Goal: Task Accomplishment & Management: Manage account settings

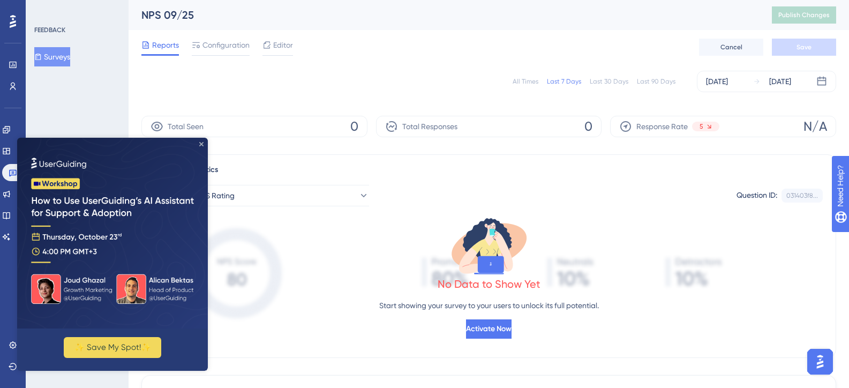
click at [202, 145] on icon "Close Preview" at bounding box center [201, 144] width 4 height 4
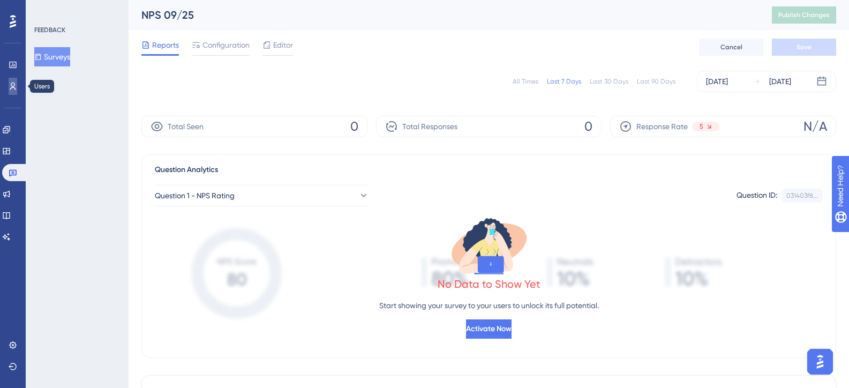
drag, startPoint x: 10, startPoint y: 87, endPoint x: 13, endPoint y: 95, distance: 9.2
click at [10, 87] on icon at bounding box center [13, 86] width 9 height 9
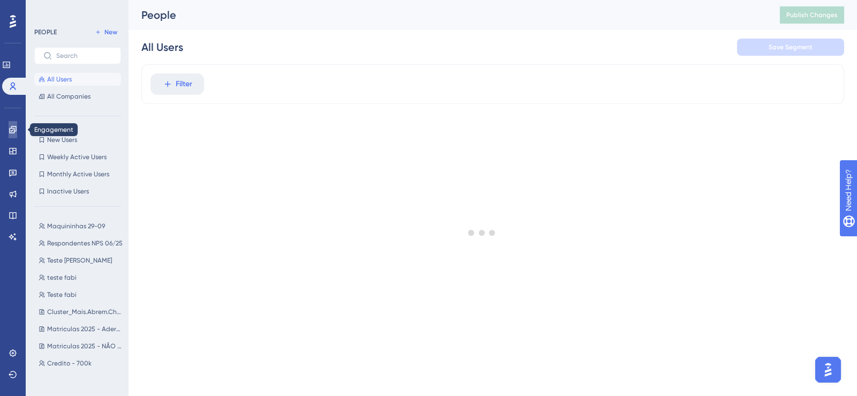
click at [14, 130] on icon at bounding box center [12, 129] width 7 height 7
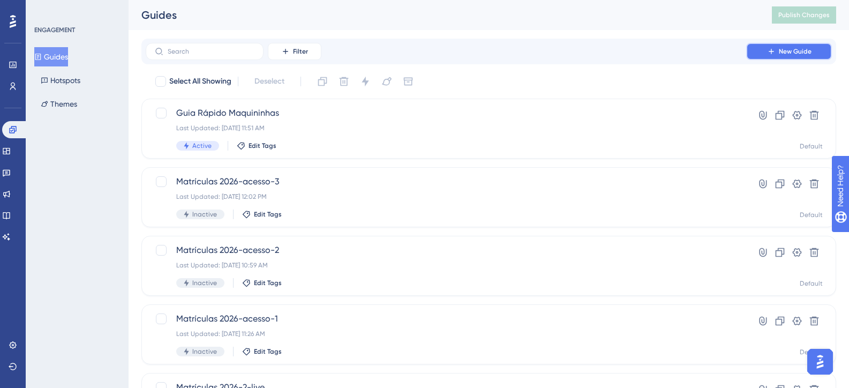
click at [772, 48] on icon at bounding box center [771, 51] width 9 height 9
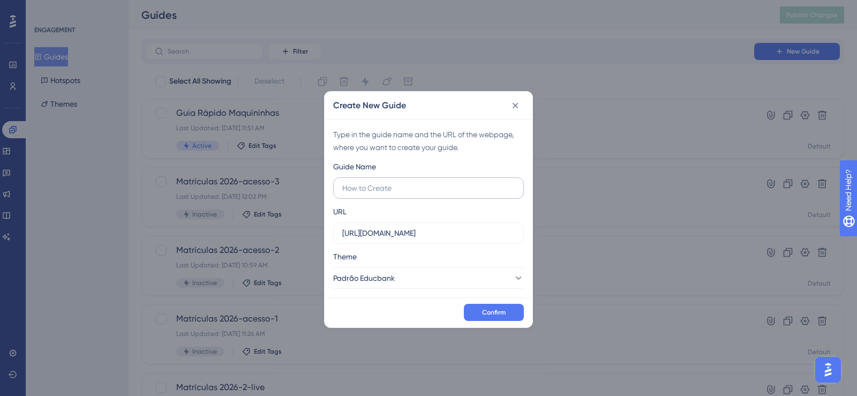
click at [393, 190] on input "text" at bounding box center [428, 188] width 172 height 12
type input "Crédito Simples Educbank"
click at [478, 307] on button "Confirm" at bounding box center [494, 312] width 60 height 17
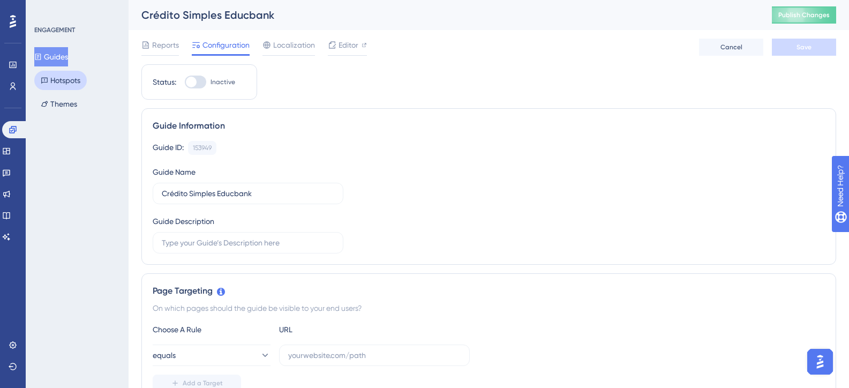
click at [55, 78] on button "Hotspots" at bounding box center [60, 80] width 52 height 19
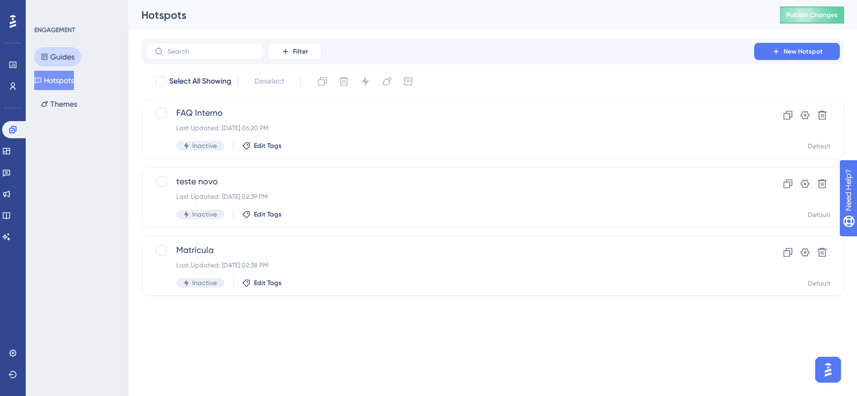
click at [59, 54] on button "Guides" at bounding box center [57, 56] width 47 height 19
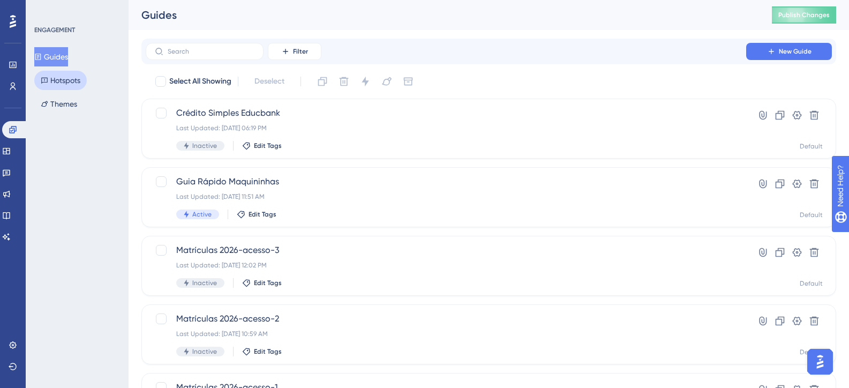
click at [61, 85] on button "Hotspots" at bounding box center [60, 80] width 52 height 19
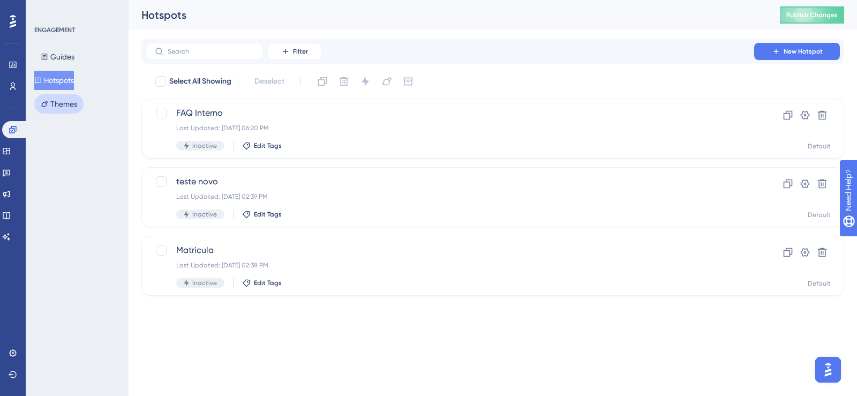
click at [59, 105] on button "Themes" at bounding box center [58, 103] width 49 height 19
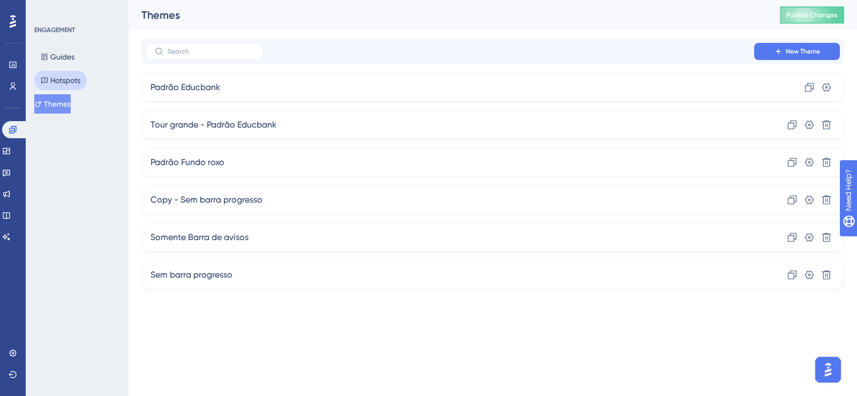
click at [61, 78] on button "Hotspots" at bounding box center [60, 80] width 52 height 19
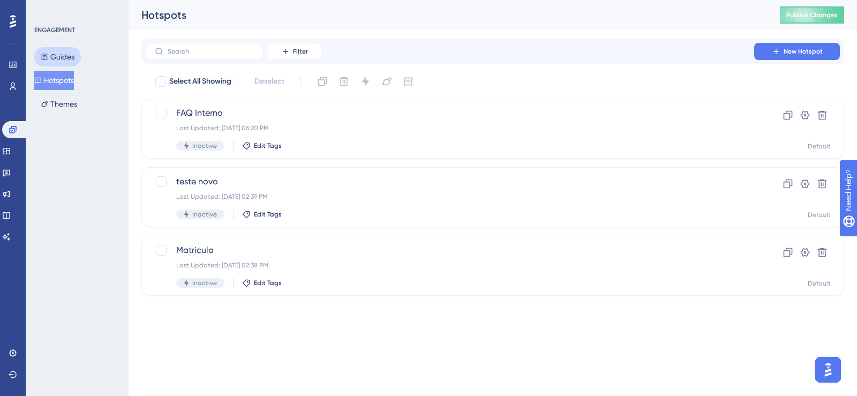
click at [62, 57] on button "Guides" at bounding box center [57, 56] width 47 height 19
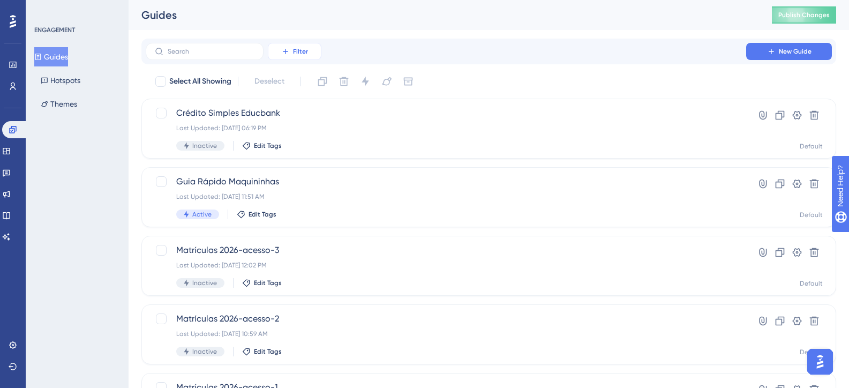
click at [303, 47] on span "Filter" at bounding box center [300, 51] width 15 height 9
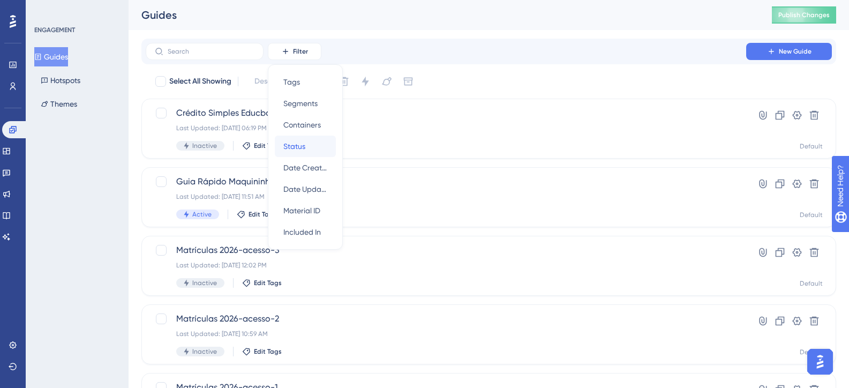
click at [293, 149] on span "Status" at bounding box center [294, 146] width 22 height 13
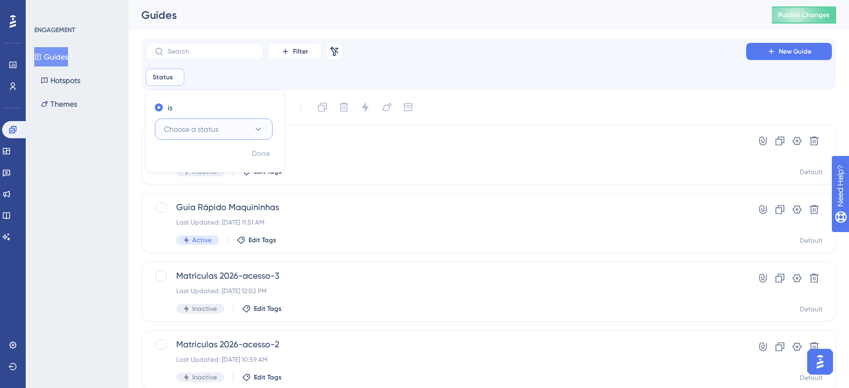
click at [199, 121] on button "Choose a status" at bounding box center [214, 128] width 118 height 21
click at [198, 159] on div "Active Active" at bounding box center [213, 161] width 87 height 21
click at [257, 156] on span "Done" at bounding box center [261, 153] width 18 height 13
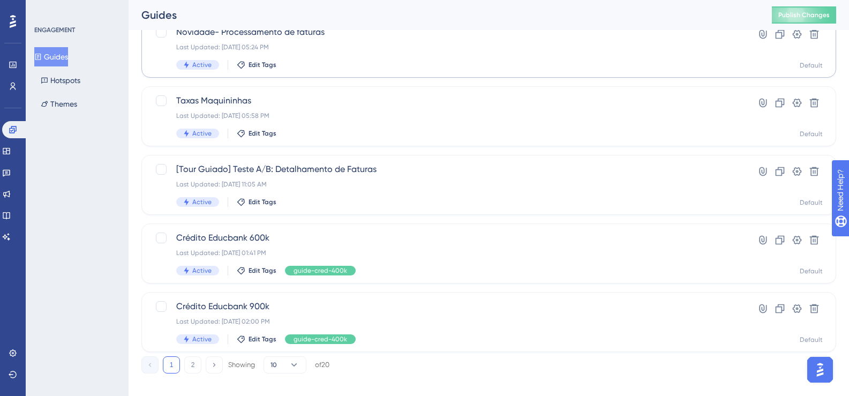
scroll to position [461, 0]
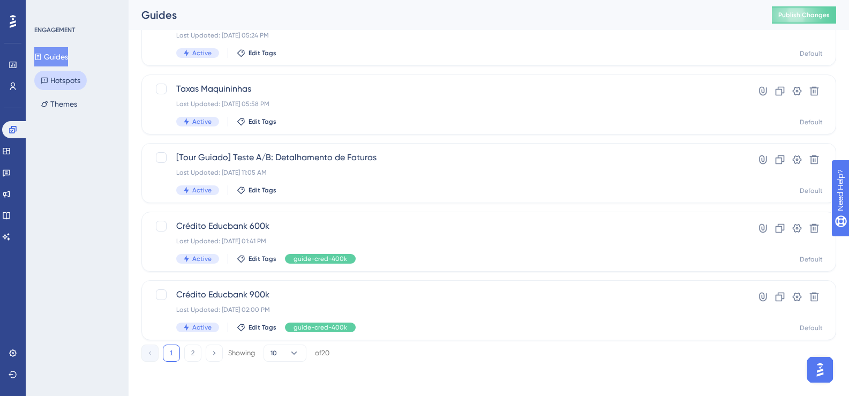
click at [76, 80] on button "Hotspots" at bounding box center [60, 80] width 52 height 19
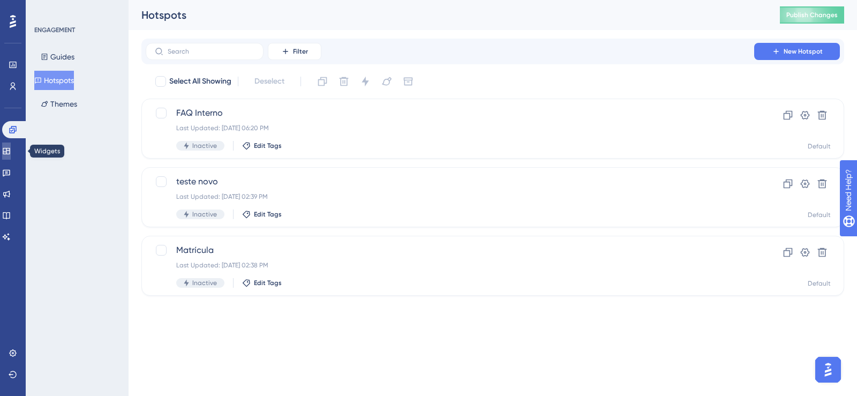
click at [11, 150] on icon at bounding box center [6, 151] width 9 height 9
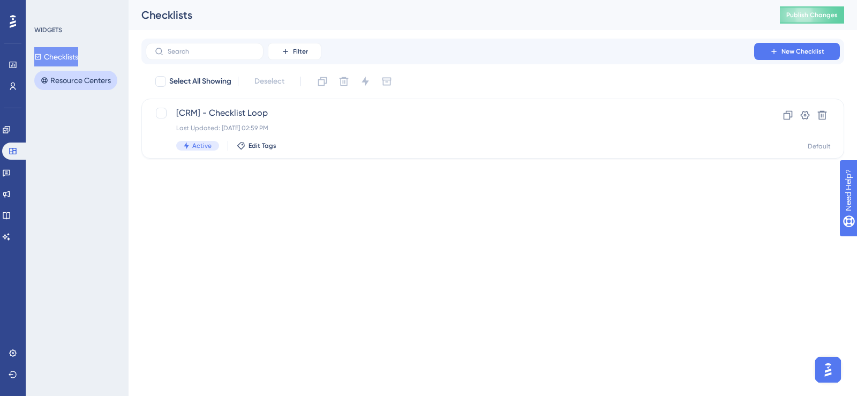
click at [81, 75] on button "Resource Centers" at bounding box center [75, 80] width 83 height 19
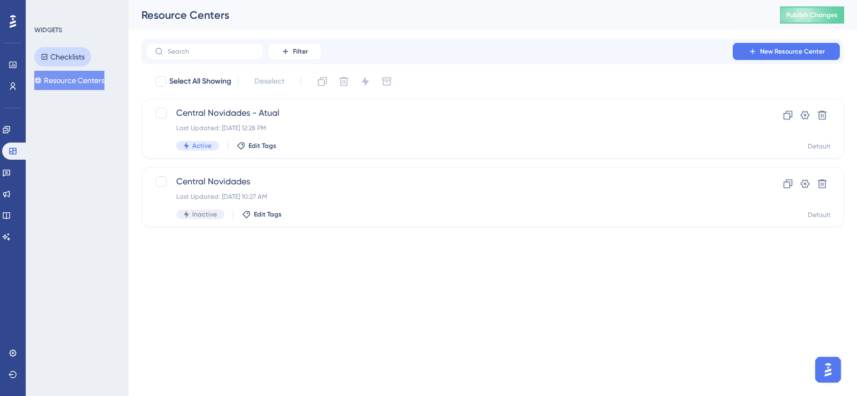
click at [61, 58] on button "Checklists" at bounding box center [62, 56] width 57 height 19
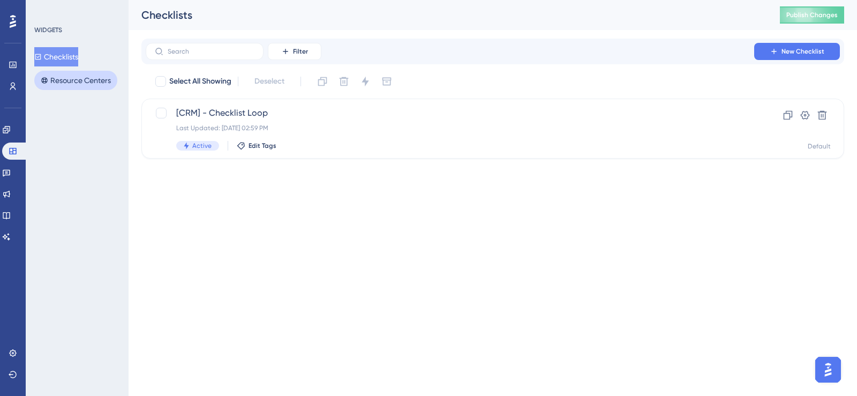
click at [75, 86] on button "Resource Centers" at bounding box center [75, 80] width 83 height 19
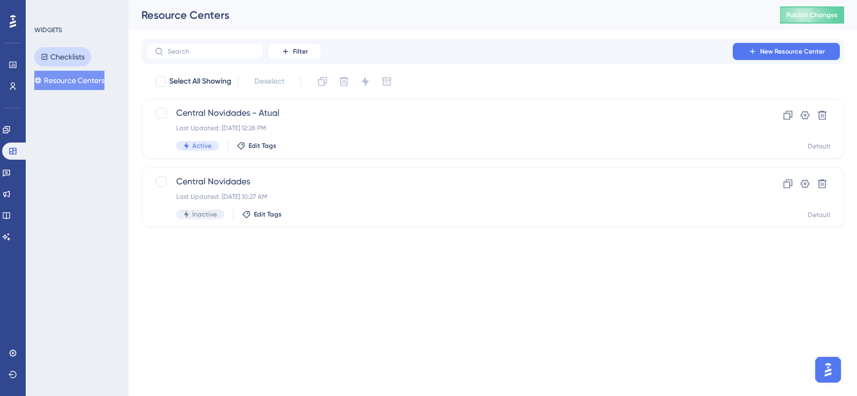
click at [65, 62] on button "Checklists" at bounding box center [62, 56] width 57 height 19
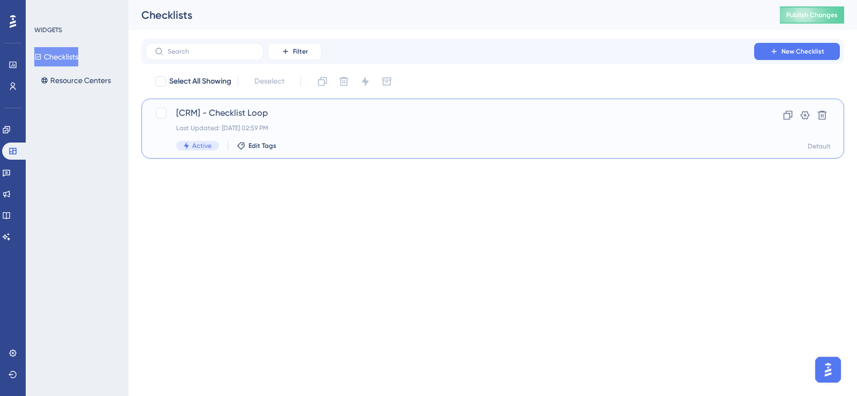
click at [421, 116] on span "[CRM] - Checklist Loop" at bounding box center [449, 113] width 547 height 13
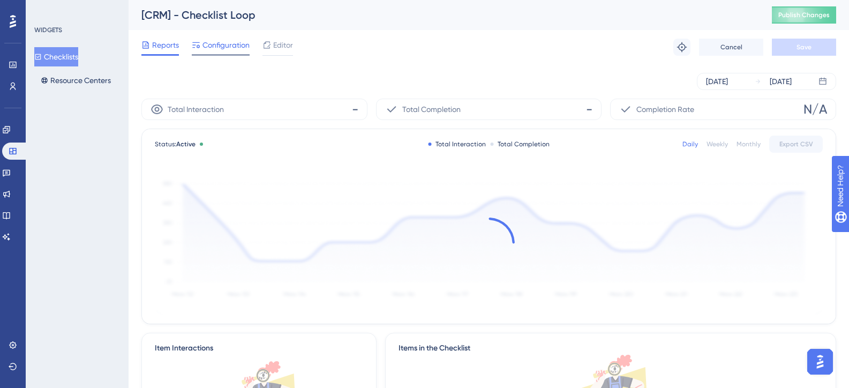
click at [230, 41] on span "Configuration" at bounding box center [225, 45] width 47 height 13
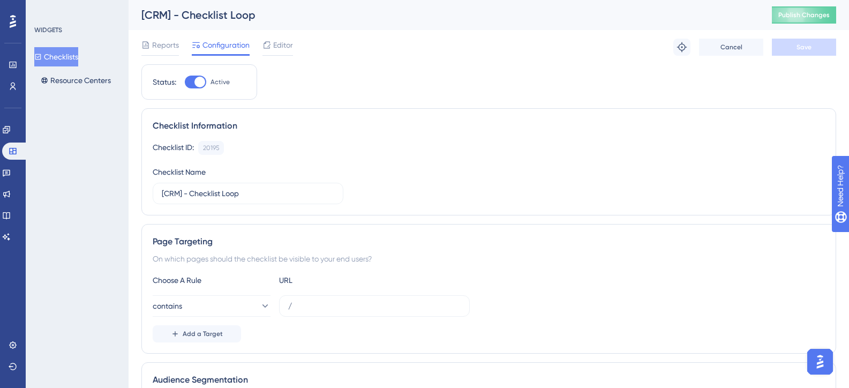
click at [192, 80] on div at bounding box center [195, 82] width 21 height 13
click at [185, 82] on input "Active" at bounding box center [184, 82] width 1 height 1
checkbox input "false"
click at [790, 50] on button "Save" at bounding box center [804, 47] width 64 height 17
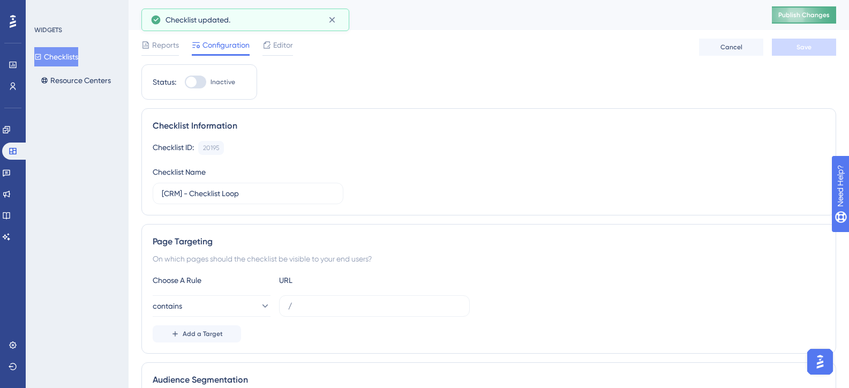
click at [803, 11] on span "Publish Changes" at bounding box center [803, 15] width 51 height 9
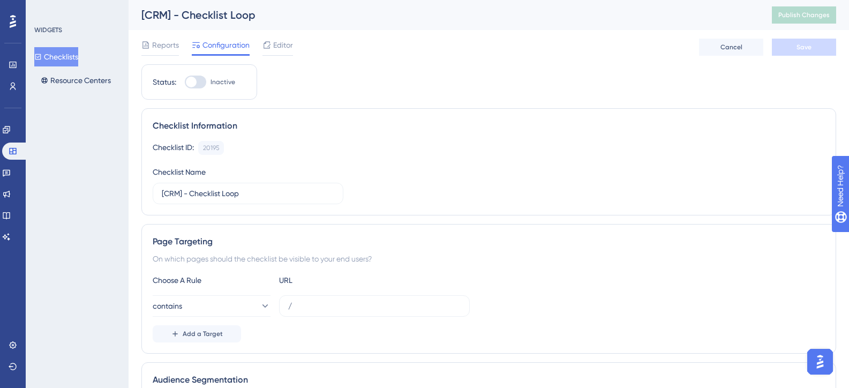
click at [54, 54] on button "Checklists" at bounding box center [56, 56] width 44 height 19
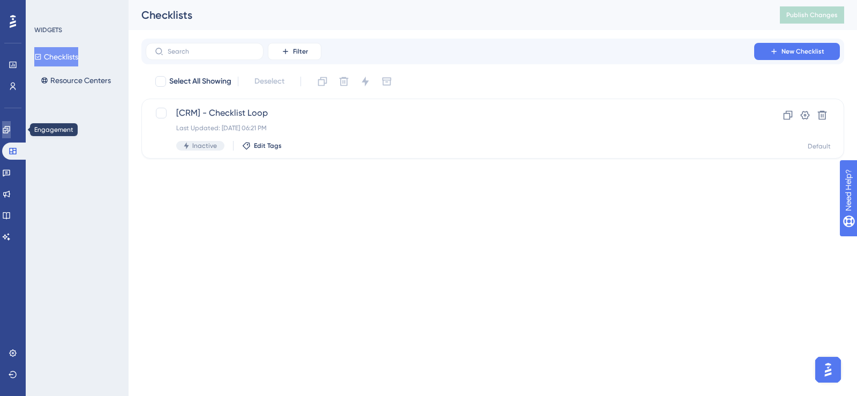
click at [11, 125] on icon at bounding box center [6, 129] width 9 height 9
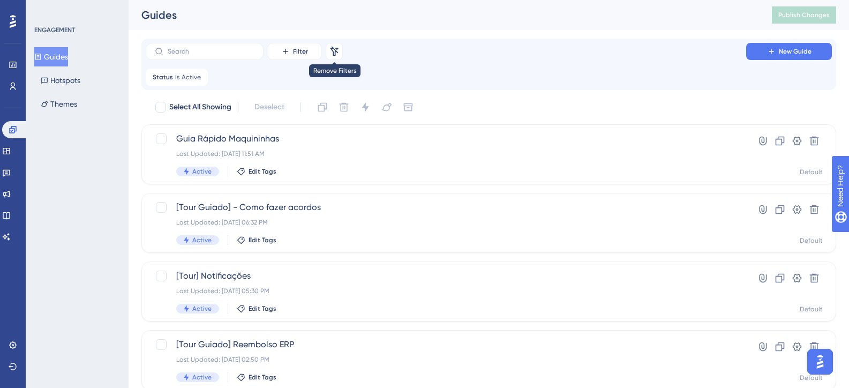
click at [332, 49] on icon at bounding box center [334, 51] width 8 height 10
